Goal: Information Seeking & Learning: Understand process/instructions

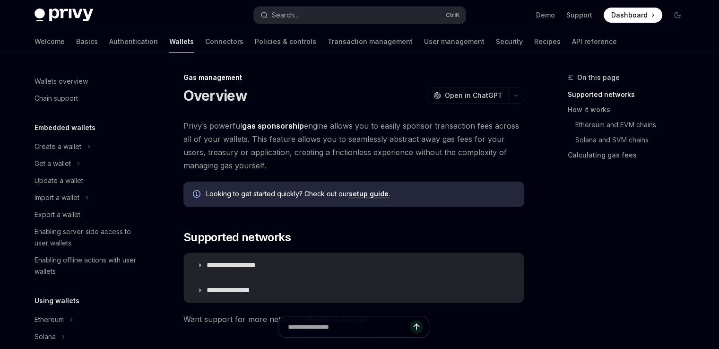
scroll to position [463, 0]
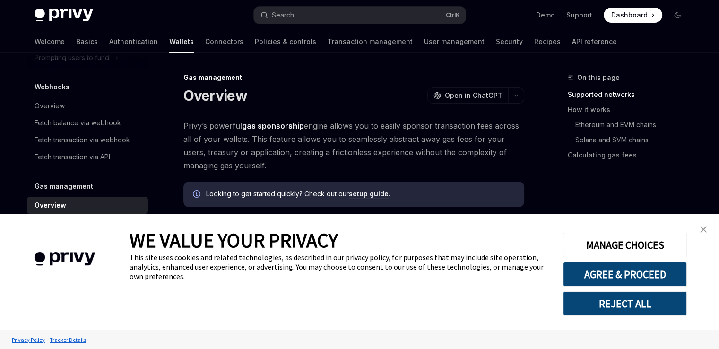
click at [706, 232] on img "close banner" at bounding box center [703, 229] width 7 height 7
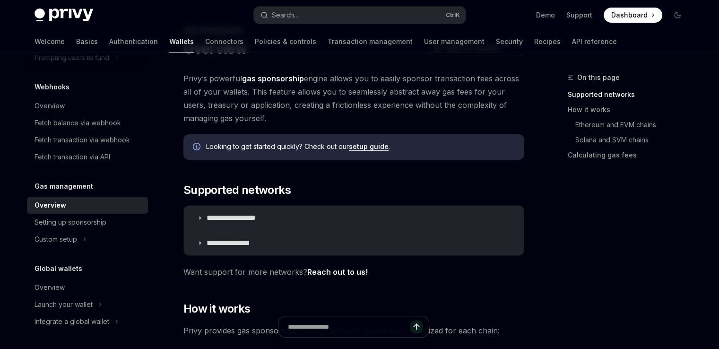
scroll to position [142, 0]
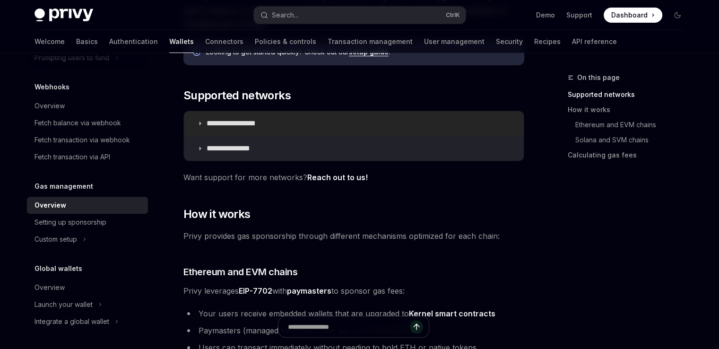
click at [228, 124] on p "**********" at bounding box center [242, 123] width 70 height 9
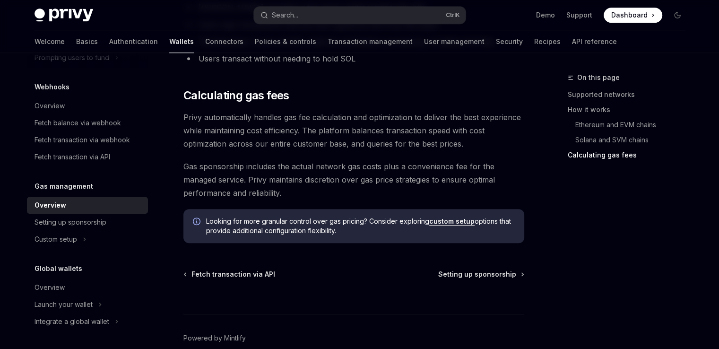
scroll to position [1038, 0]
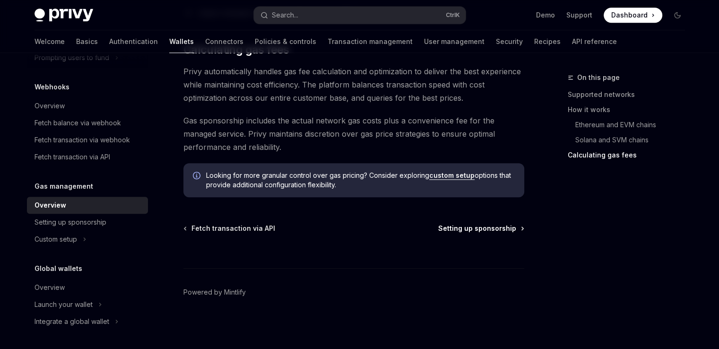
click at [494, 226] on span "Setting up sponsorship" at bounding box center [477, 228] width 78 height 9
type textarea "*"
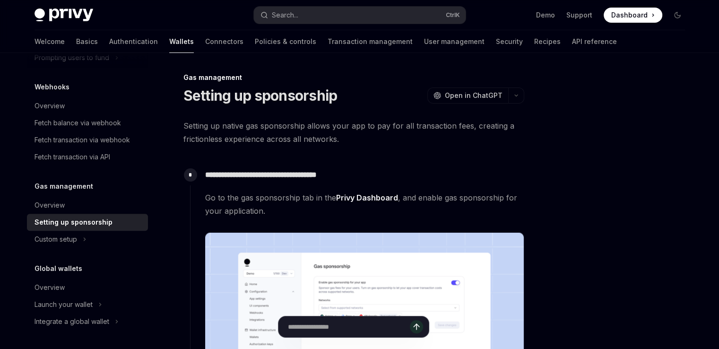
scroll to position [142, 0]
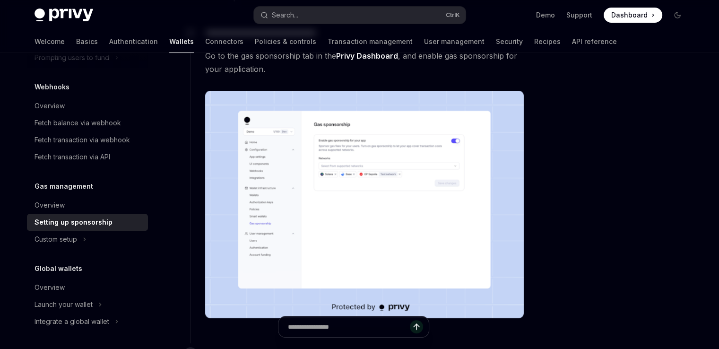
click at [643, 17] on span "Dashboard" at bounding box center [629, 14] width 36 height 9
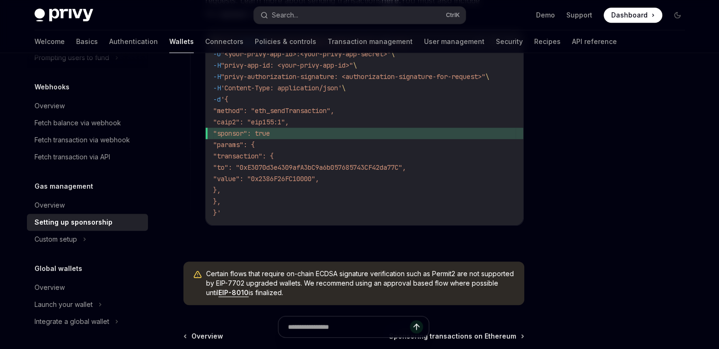
scroll to position [821, 0]
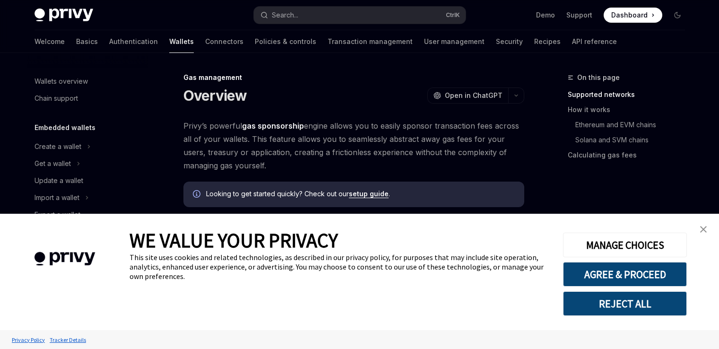
type textarea "*"
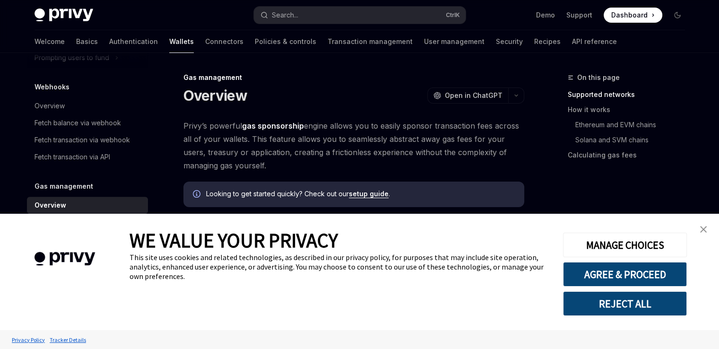
click at [621, 303] on button "REJECT ALL" at bounding box center [625, 303] width 124 height 25
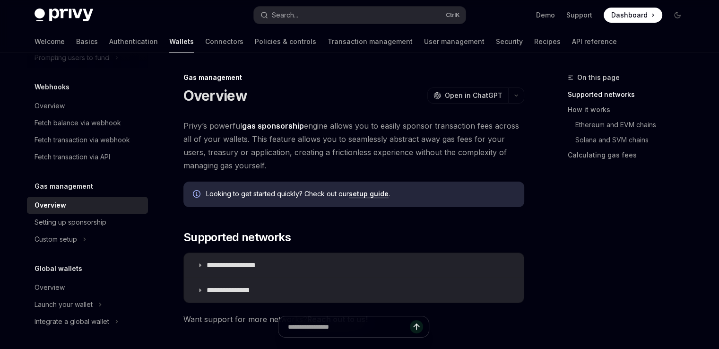
scroll to position [189, 0]
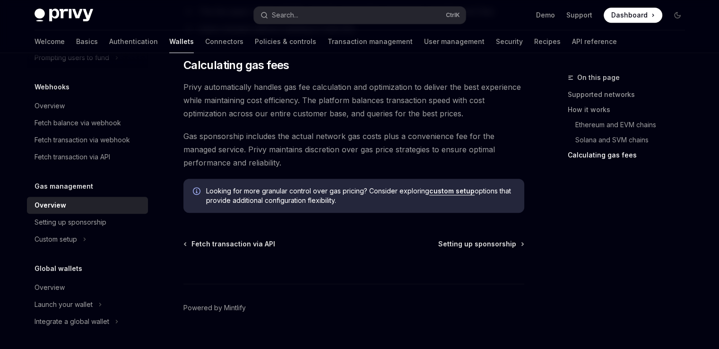
scroll to position [772, 0]
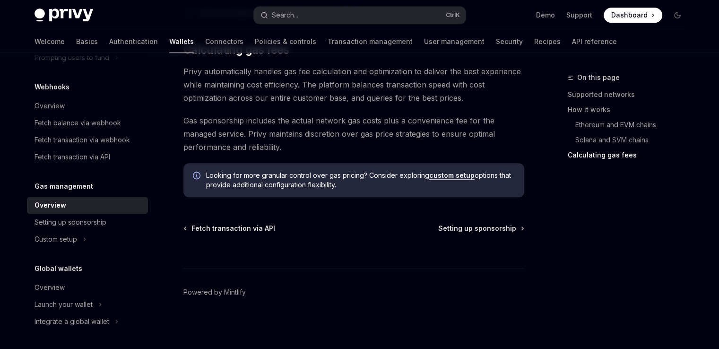
click at [508, 236] on div at bounding box center [353, 250] width 341 height 35
click at [501, 225] on span "Setting up sponsorship" at bounding box center [477, 228] width 78 height 9
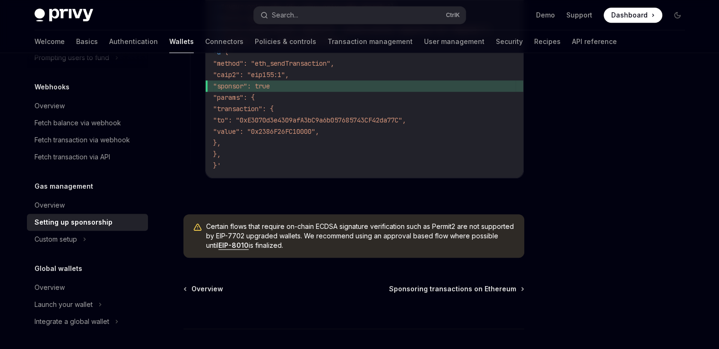
scroll to position [804, 0]
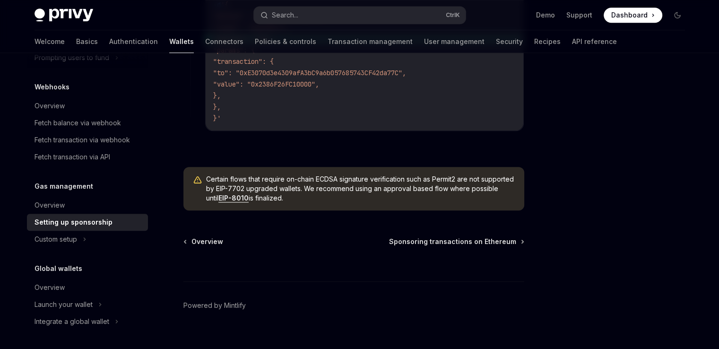
click at [496, 246] on span "Sponsoring transactions on Ethereum" at bounding box center [452, 241] width 127 height 9
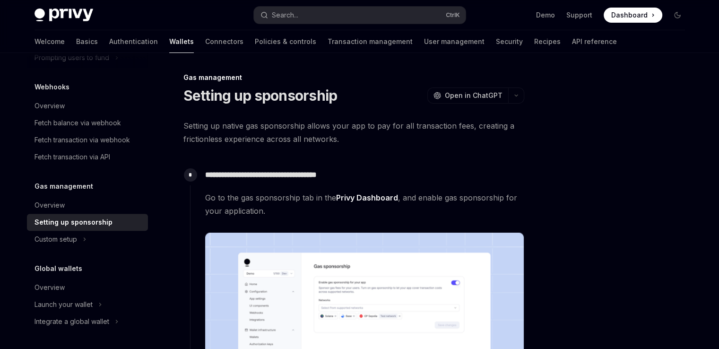
type textarea "*"
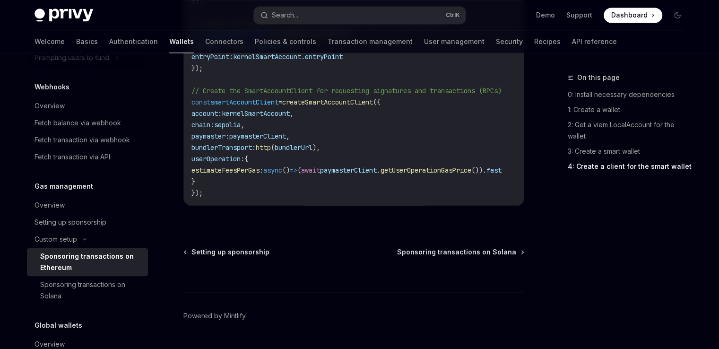
scroll to position [1492, 0]
